Goal: Navigation & Orientation: Go to known website

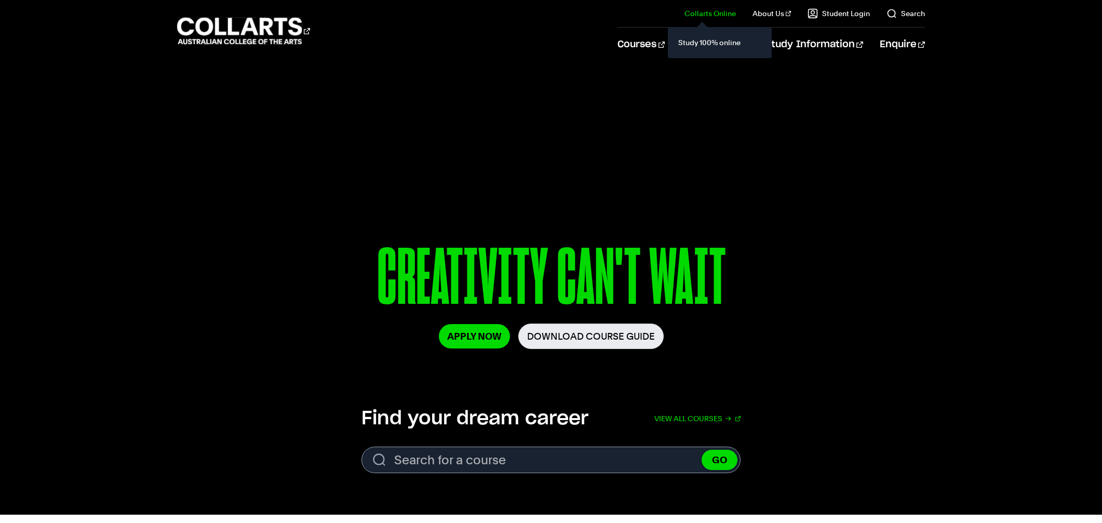
click at [729, 12] on link "Collarts Online" at bounding box center [709, 13] width 51 height 10
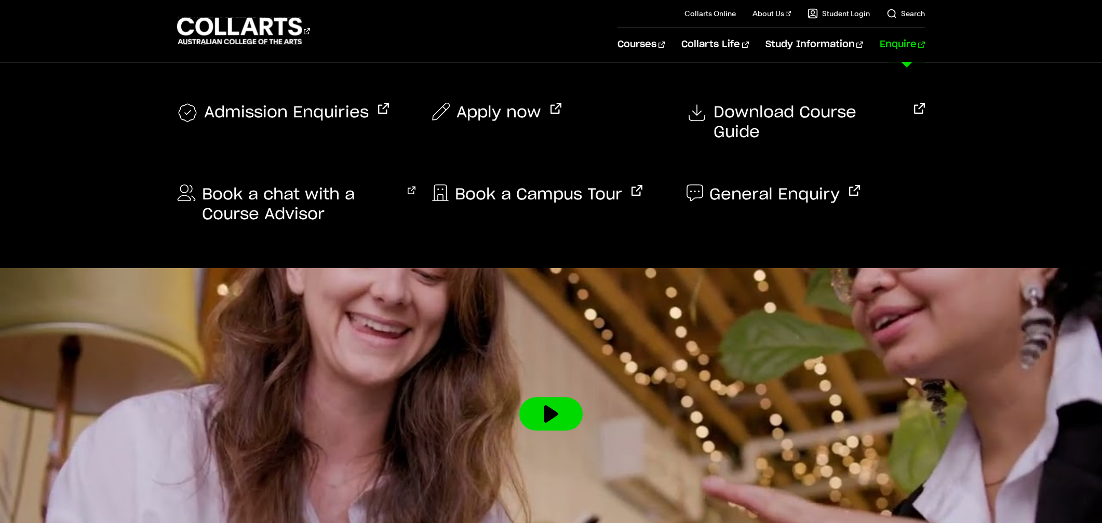
scroll to position [1414, 0]
